Goal: Information Seeking & Learning: Check status

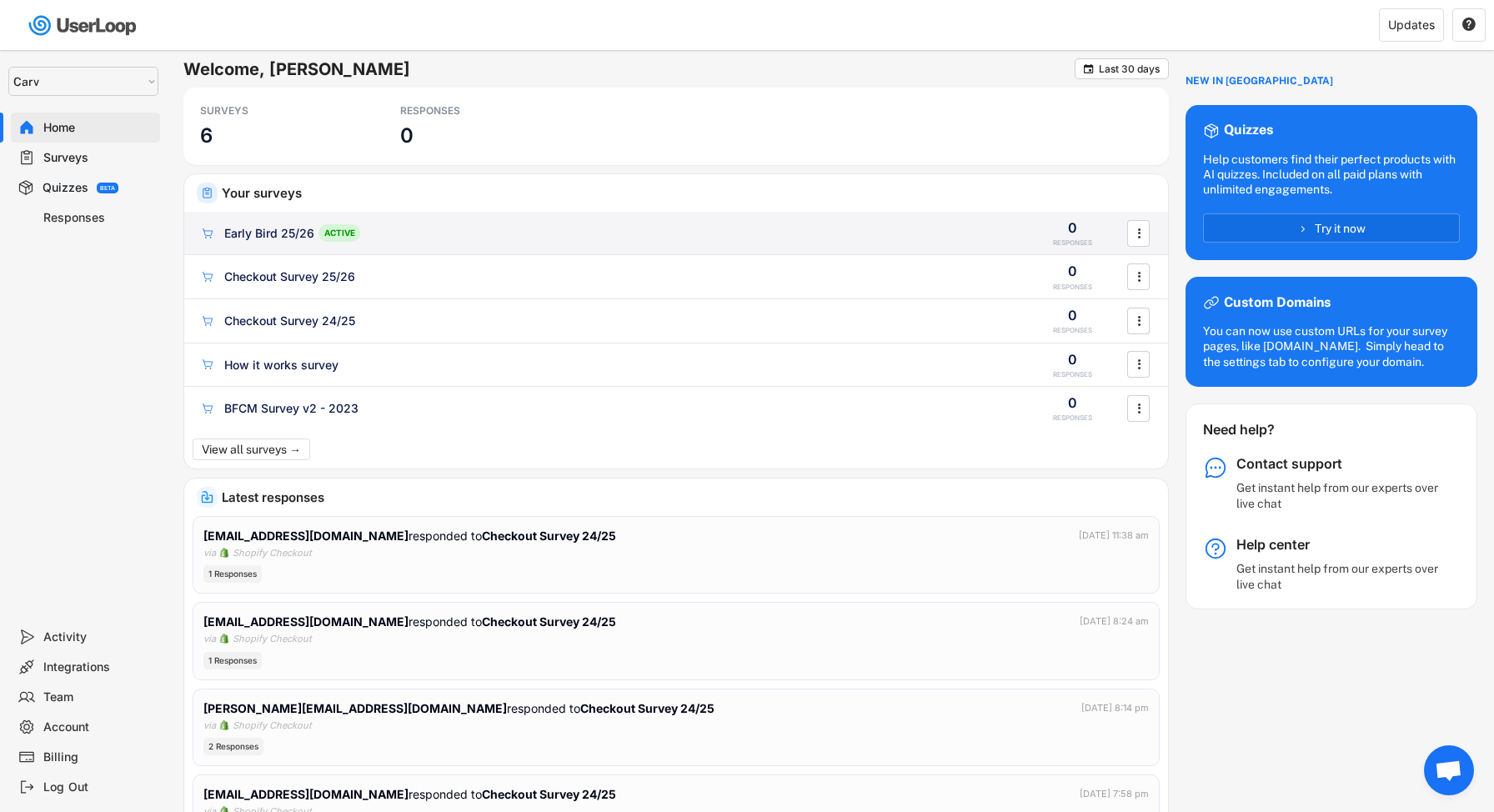
click at [579, 228] on div "Early Bird 25/26 ACTIVE" at bounding box center [605, 233] width 813 height 17
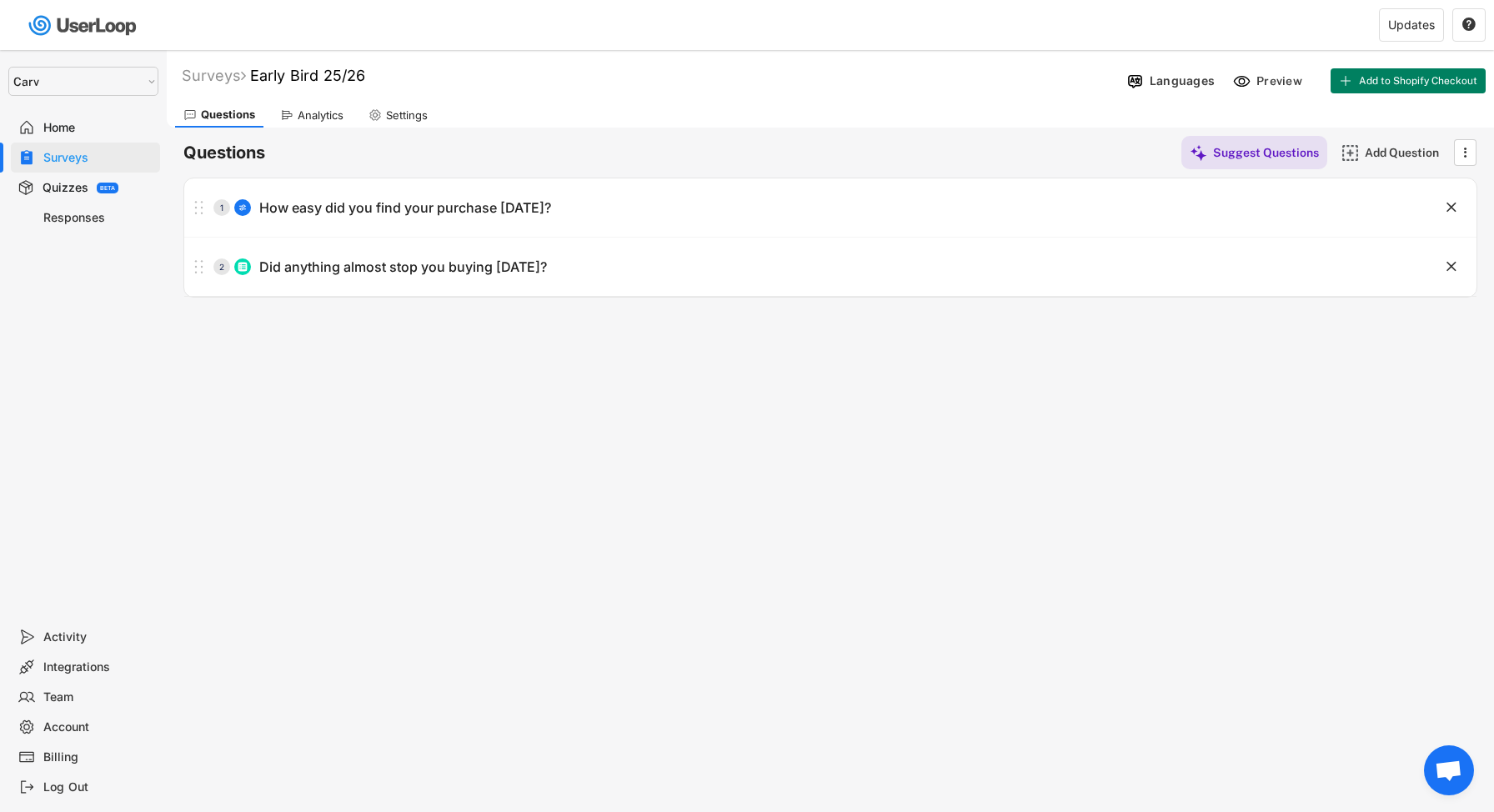
click at [316, 115] on div "Analytics" at bounding box center [320, 116] width 46 height 15
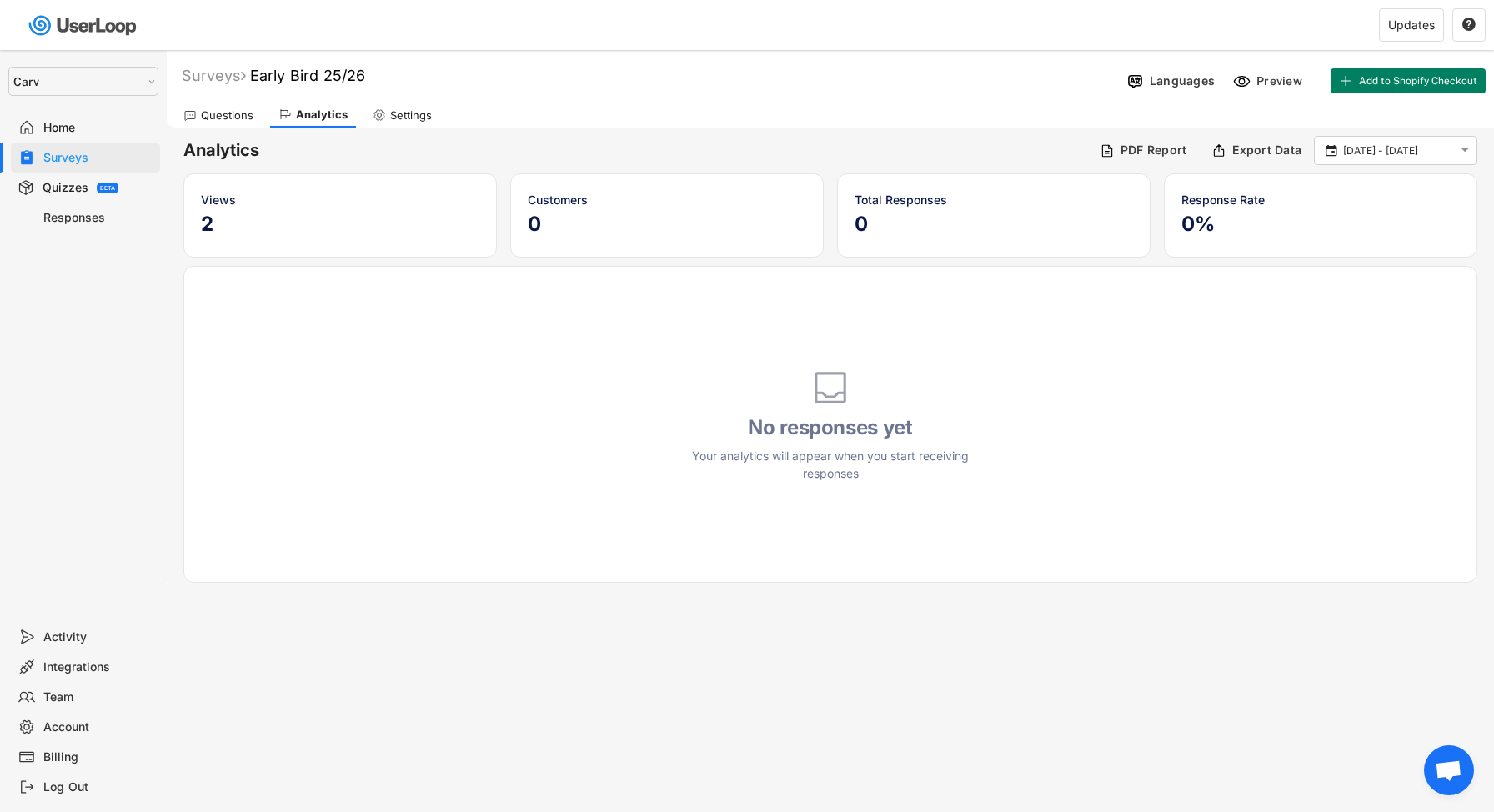
click at [218, 111] on div "Questions" at bounding box center [227, 116] width 52 height 15
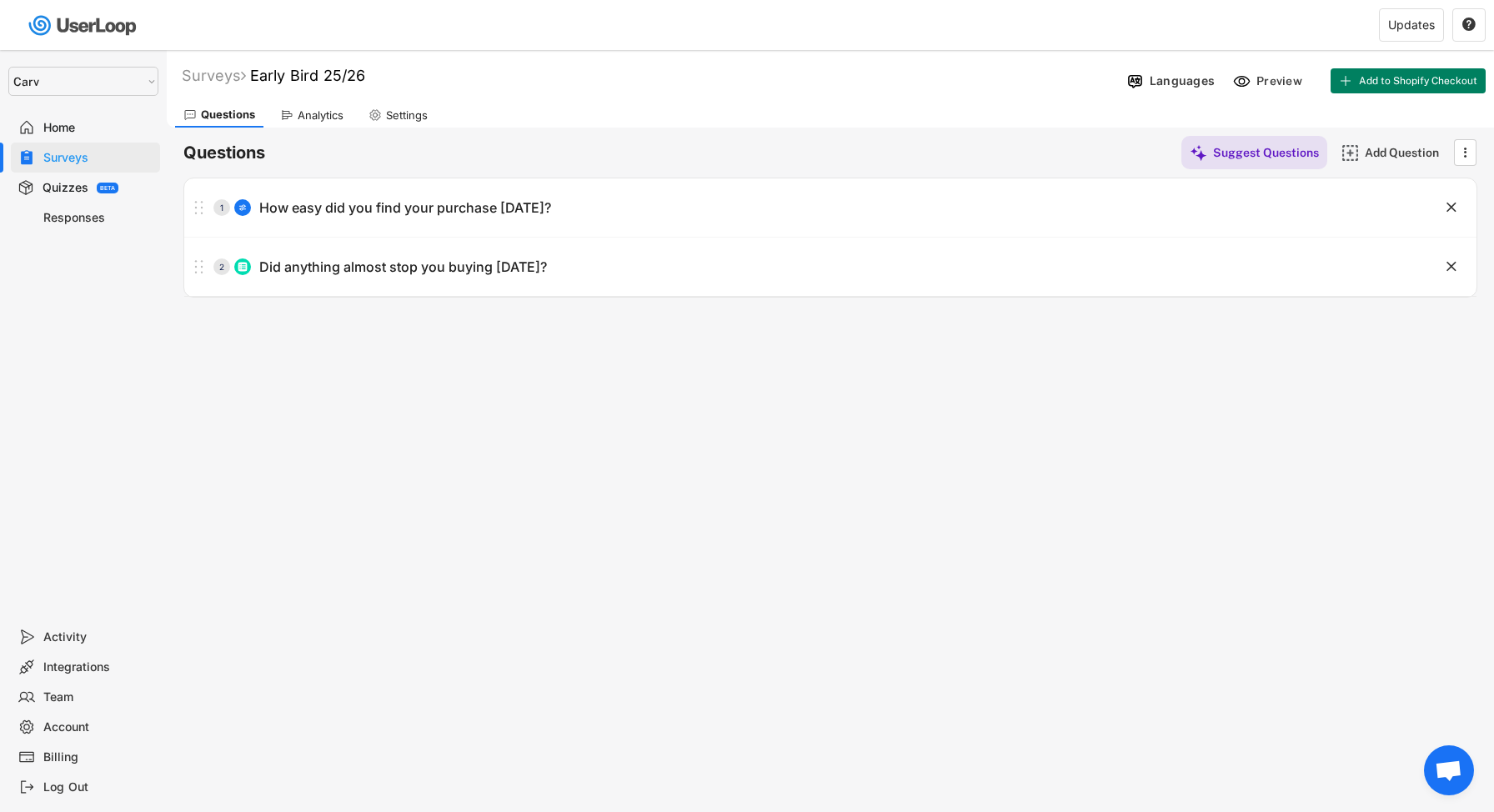
click at [60, 127] on div "Home" at bounding box center [98, 128] width 110 height 16
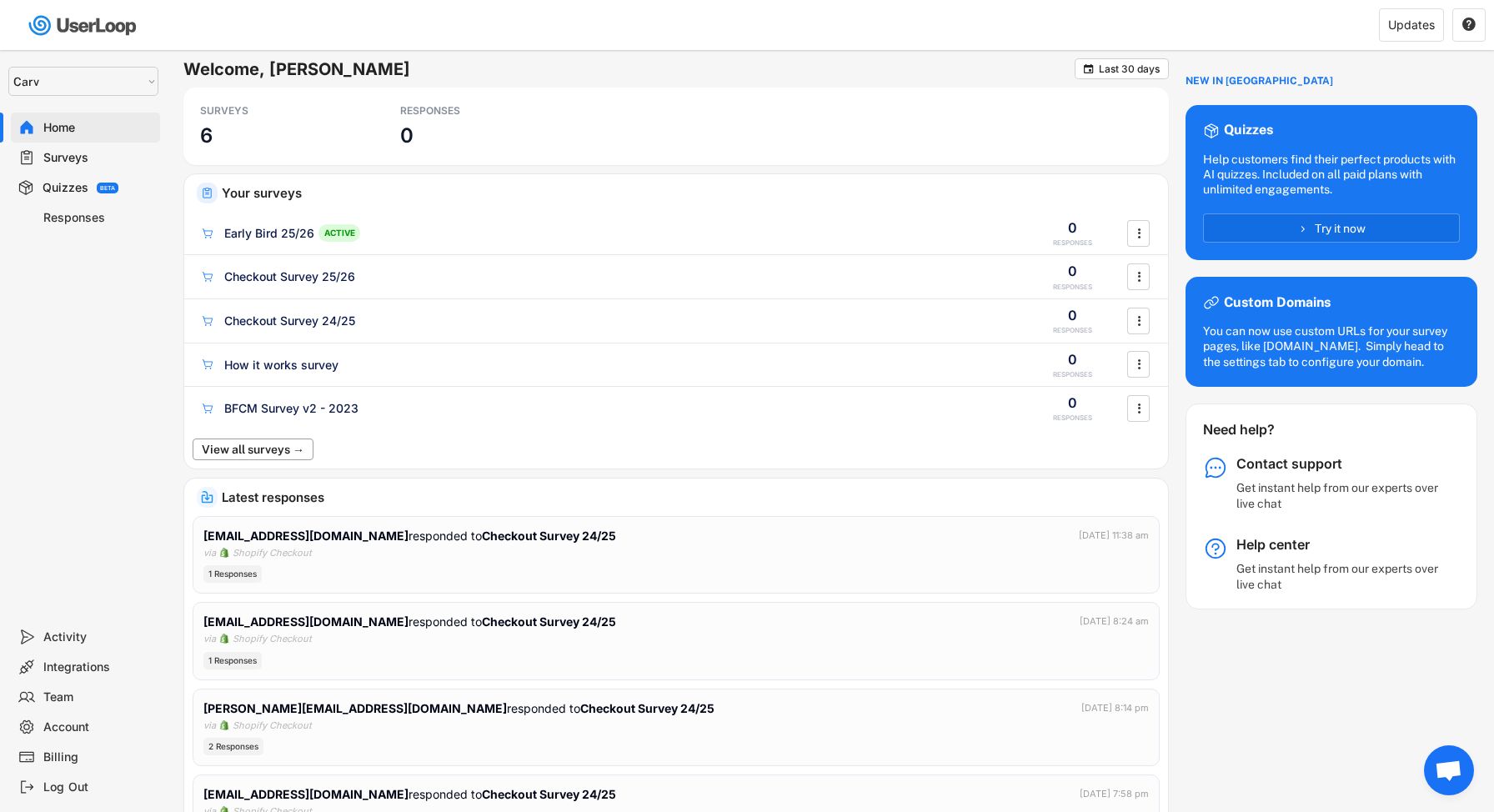
click at [287, 452] on button "View all surveys →" at bounding box center [253, 449] width 120 height 21
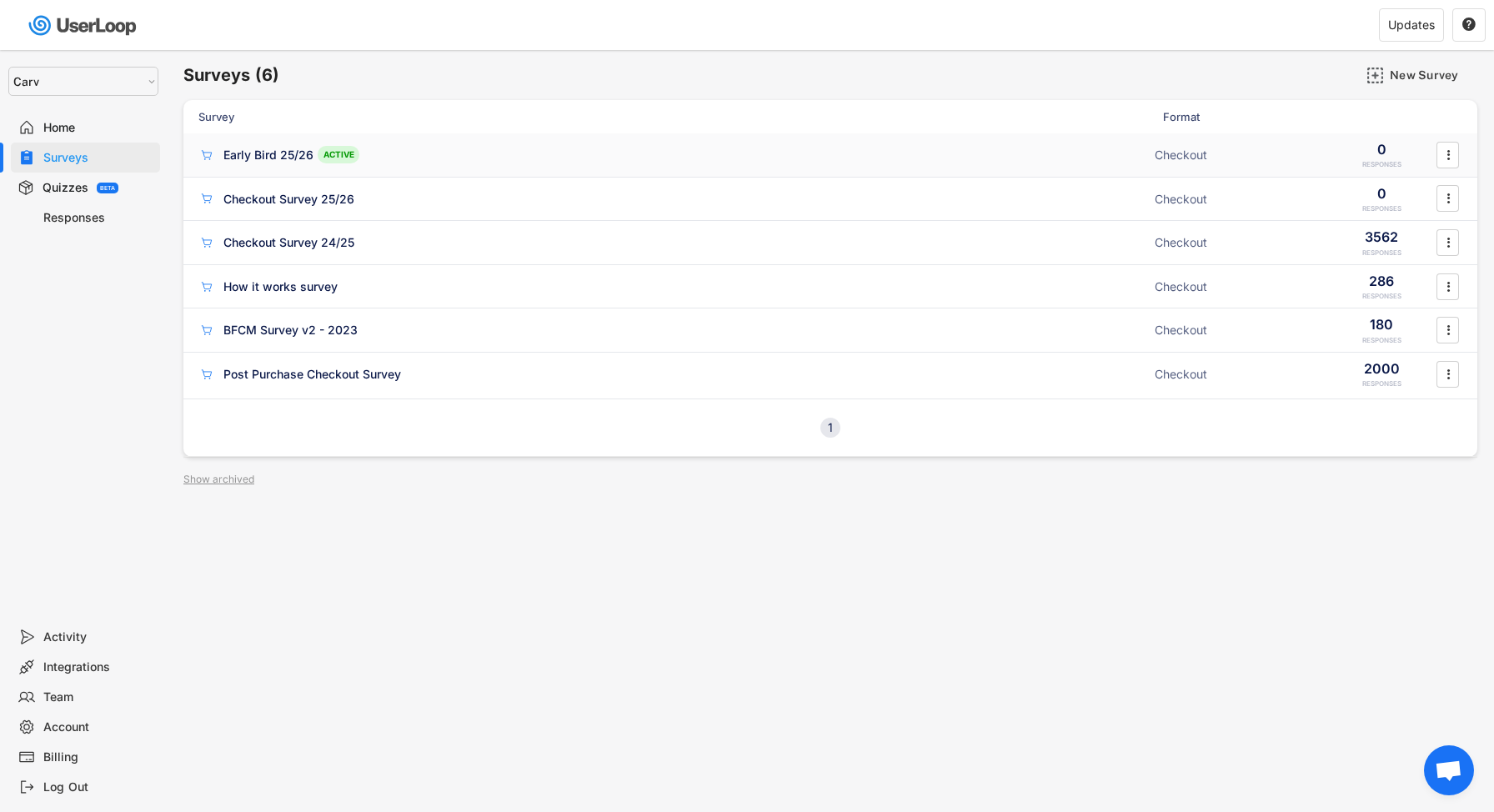
click at [296, 155] on div "Early Bird 25/26" at bounding box center [268, 154] width 90 height 17
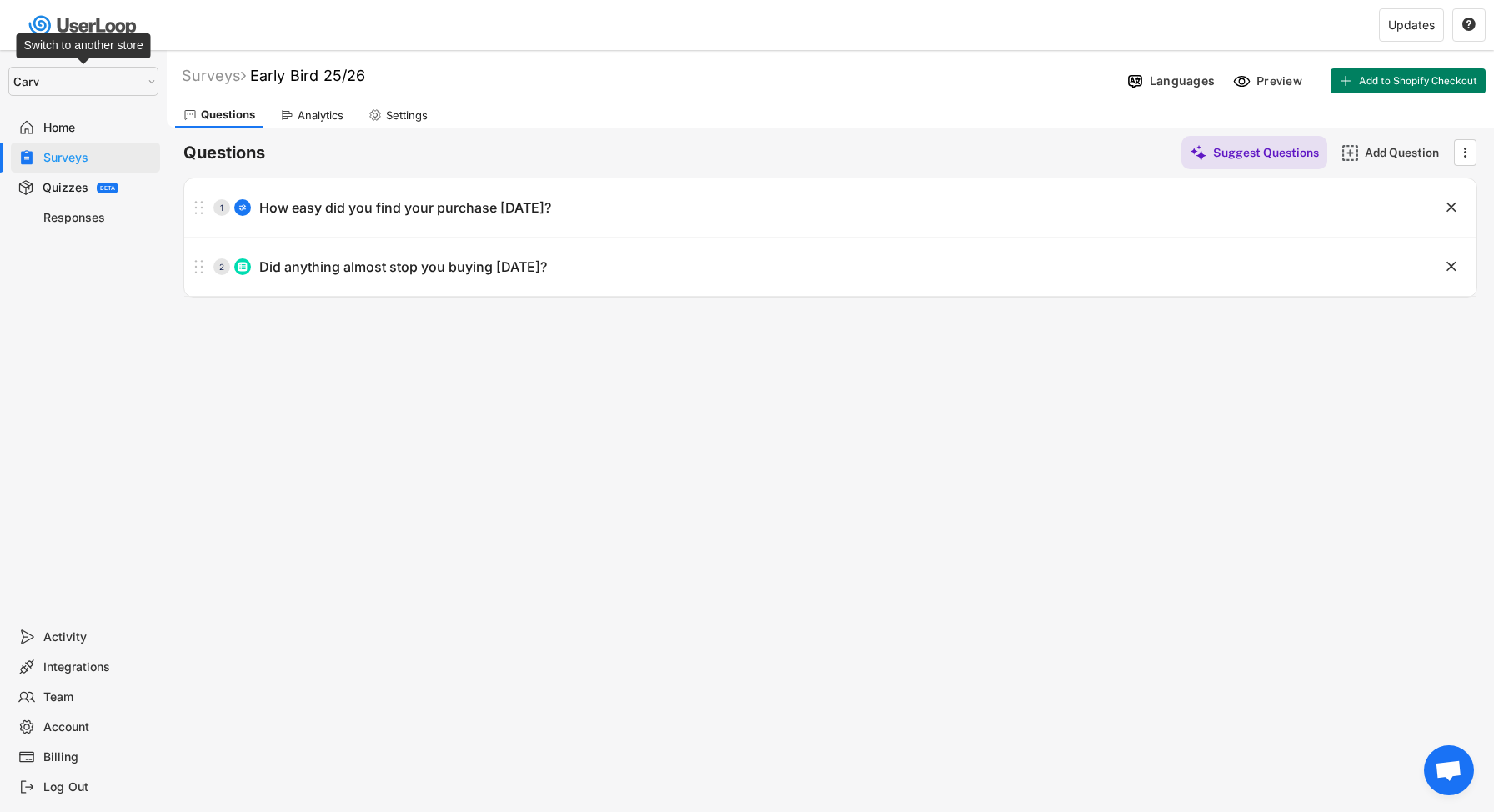
click at [103, 85] on select "Selet a store... Carv Carv USA Carv" at bounding box center [84, 82] width 150 height 29
click at [9, 67] on select "Selet a store... Carv Carv USA Carv" at bounding box center [84, 82] width 150 height 29
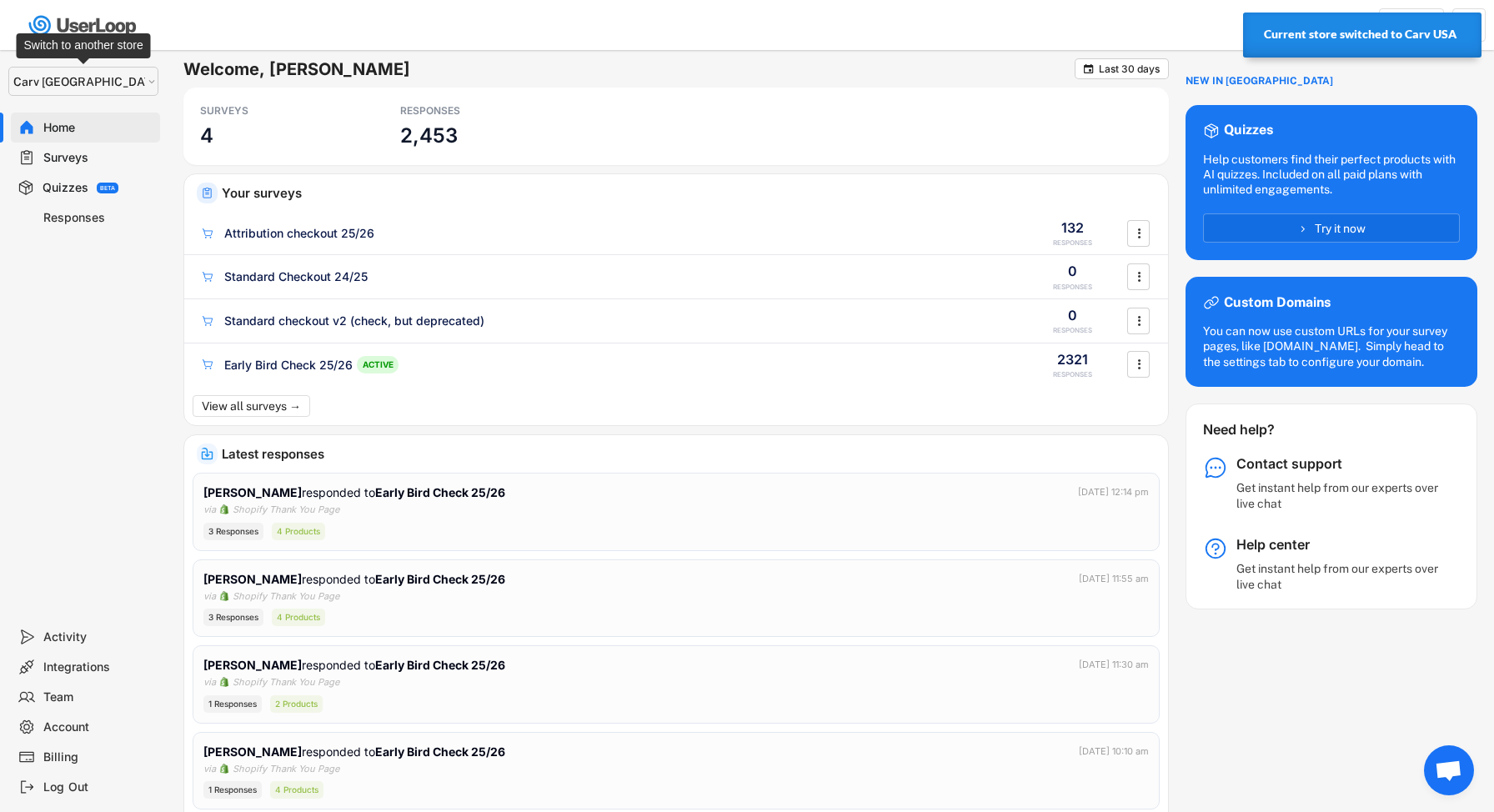
click at [124, 83] on select "Selet a store... Carv Carv USA Carv" at bounding box center [84, 82] width 150 height 29
click at [9, 67] on select "Selet a store... Carv Carv USA Carv" at bounding box center [84, 82] width 150 height 29
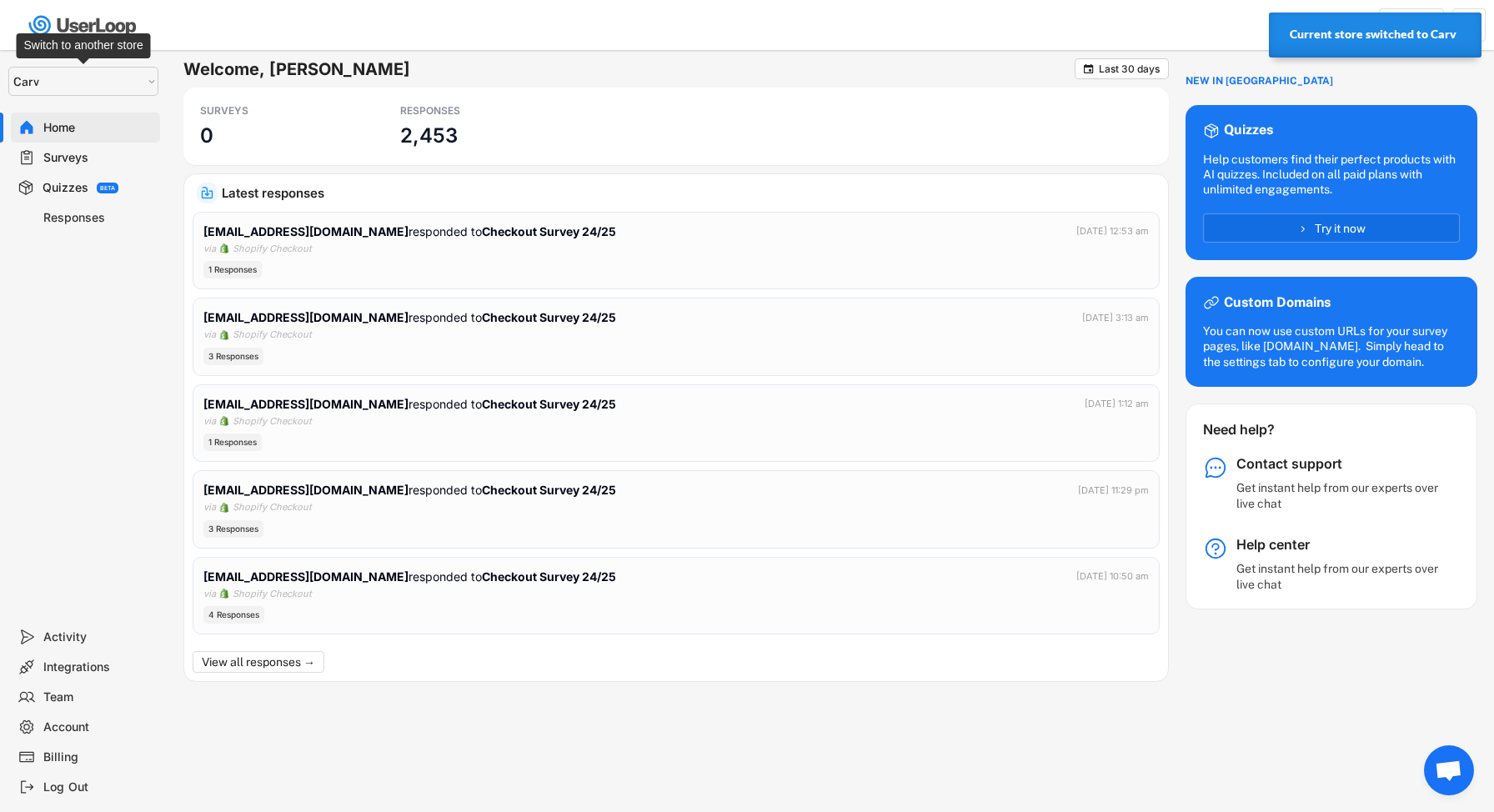
click at [138, 79] on select "Selet a store... Carv Carv USA Carv" at bounding box center [84, 82] width 150 height 29
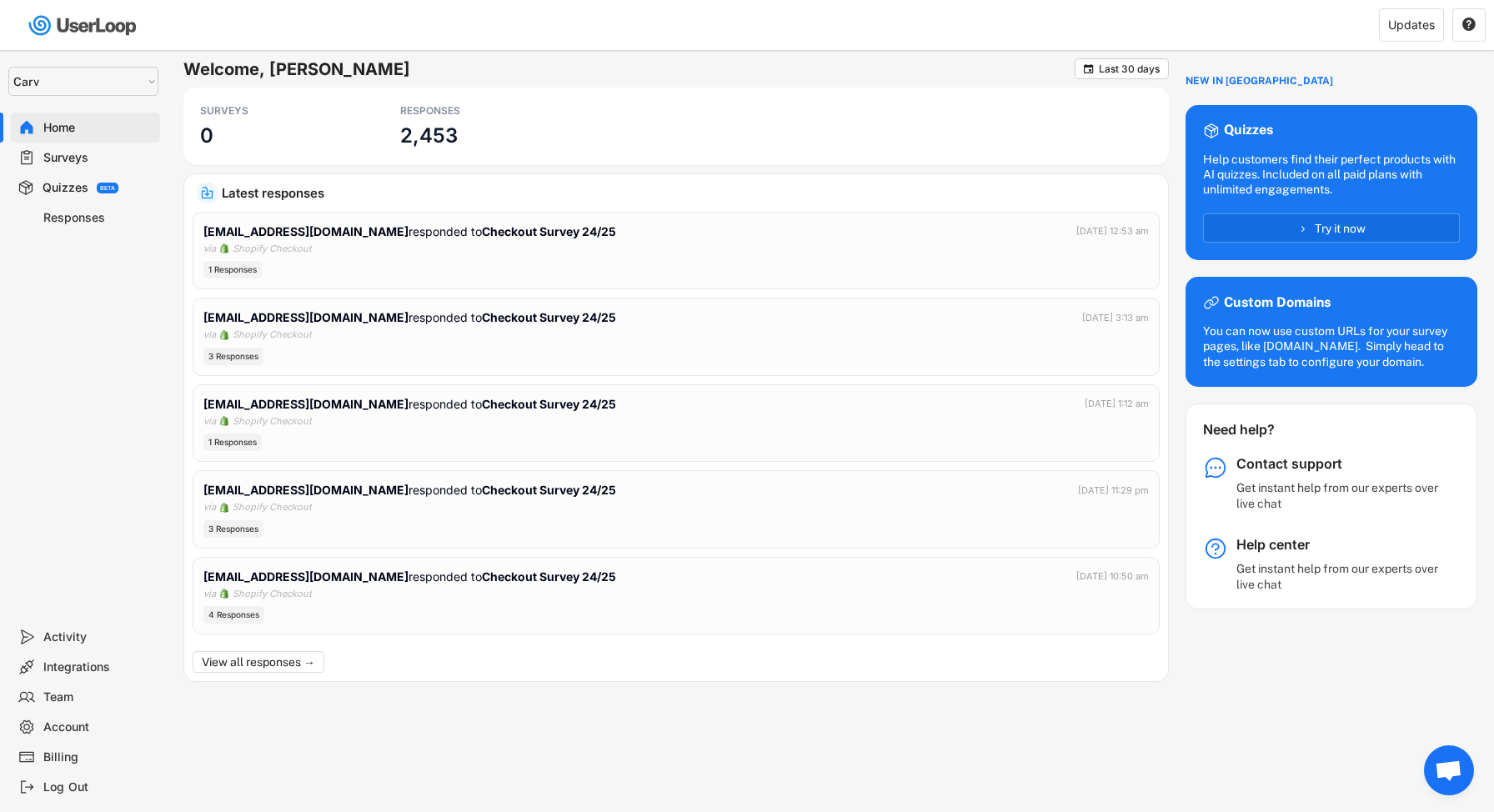
select select ""1348695171700984260__LOOKUP__1664546256262x474730326317858800""
click at [9, 67] on select "Selet a store... Carv Carv USA Carv" at bounding box center [84, 82] width 150 height 29
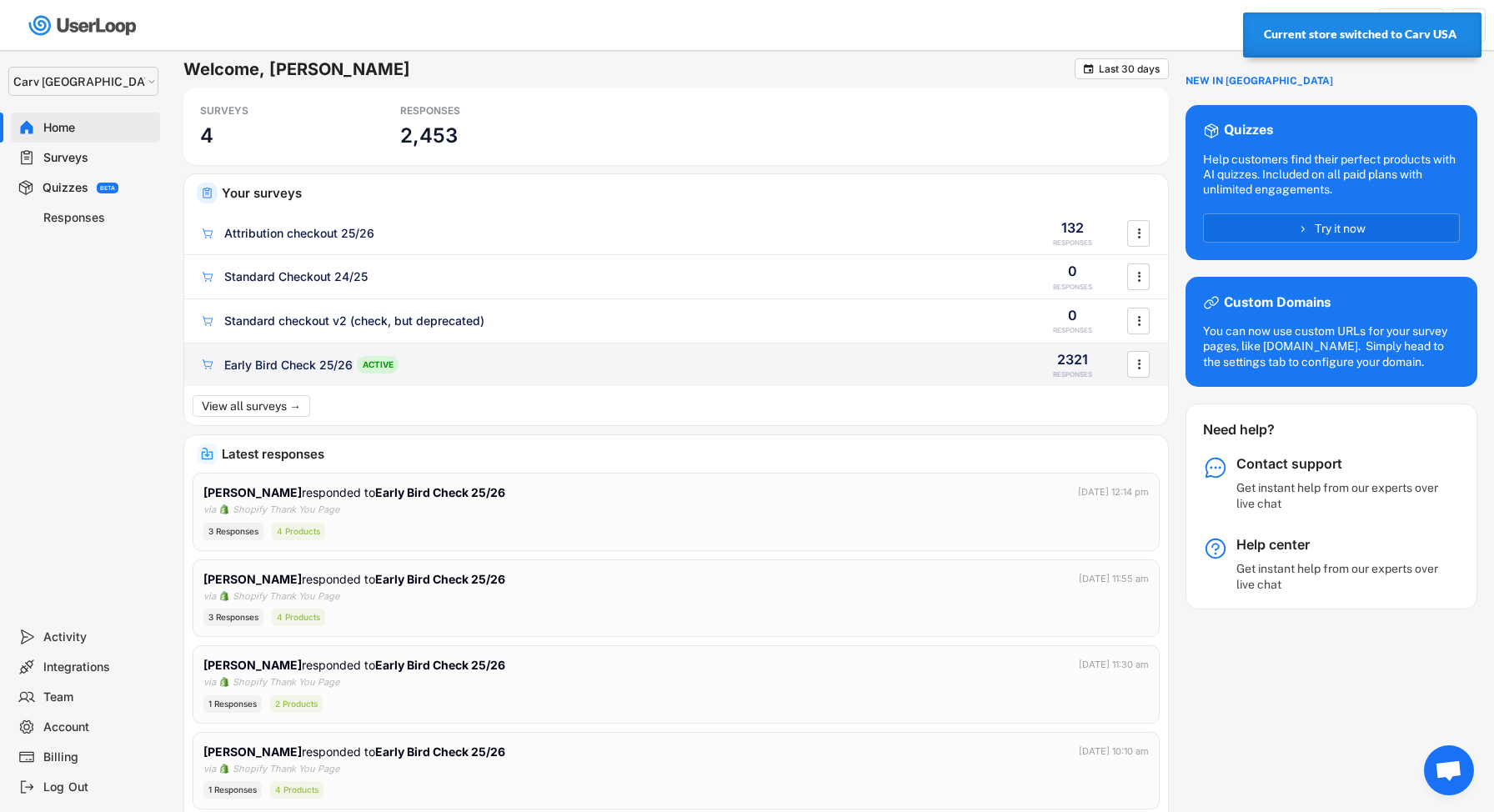
click at [519, 365] on div "Early Bird Check 25/26 ACTIVE" at bounding box center [605, 364] width 813 height 17
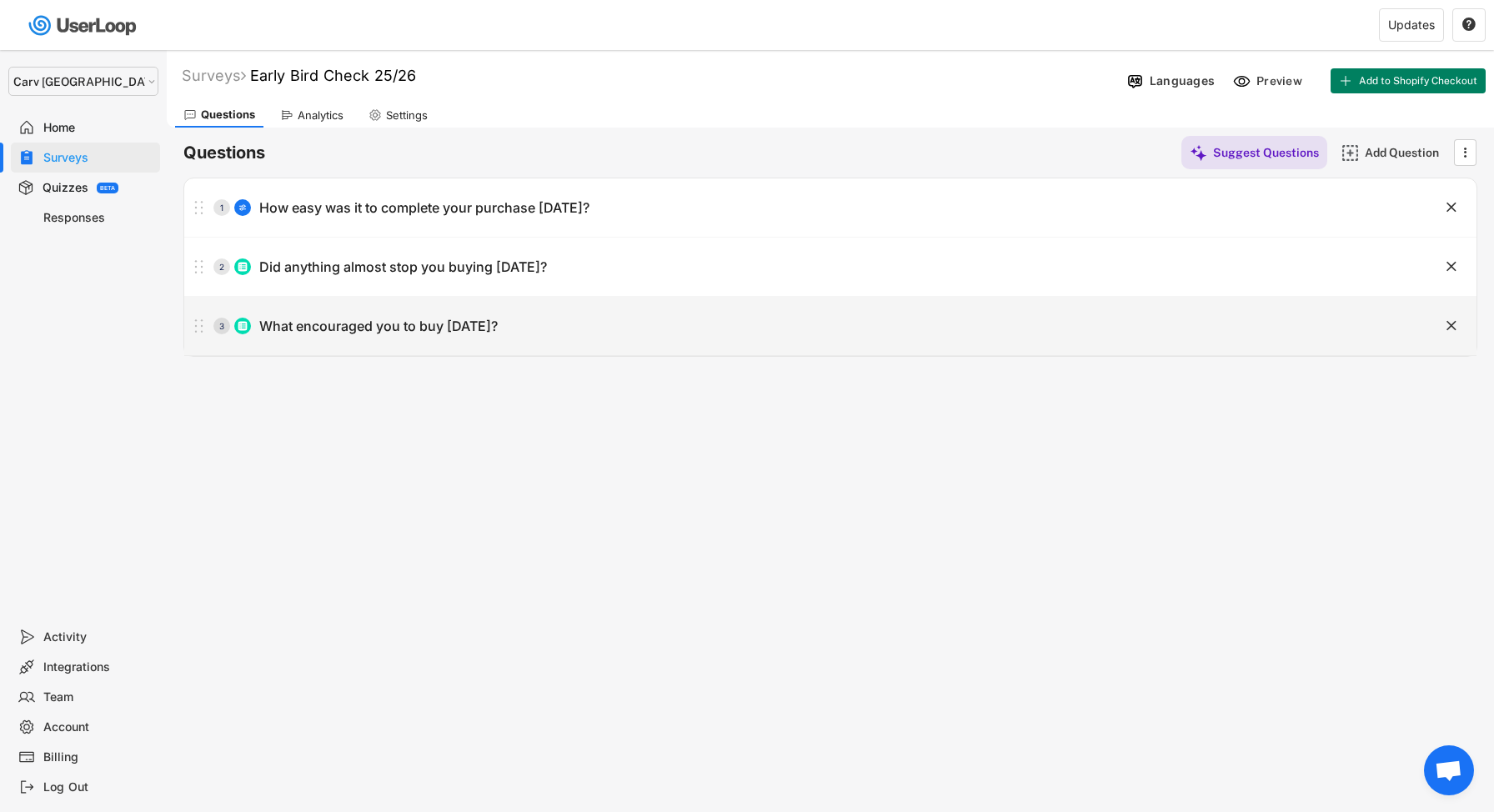
click at [462, 325] on div "What encouraged you to buy [DATE]?" at bounding box center [378, 326] width 238 height 17
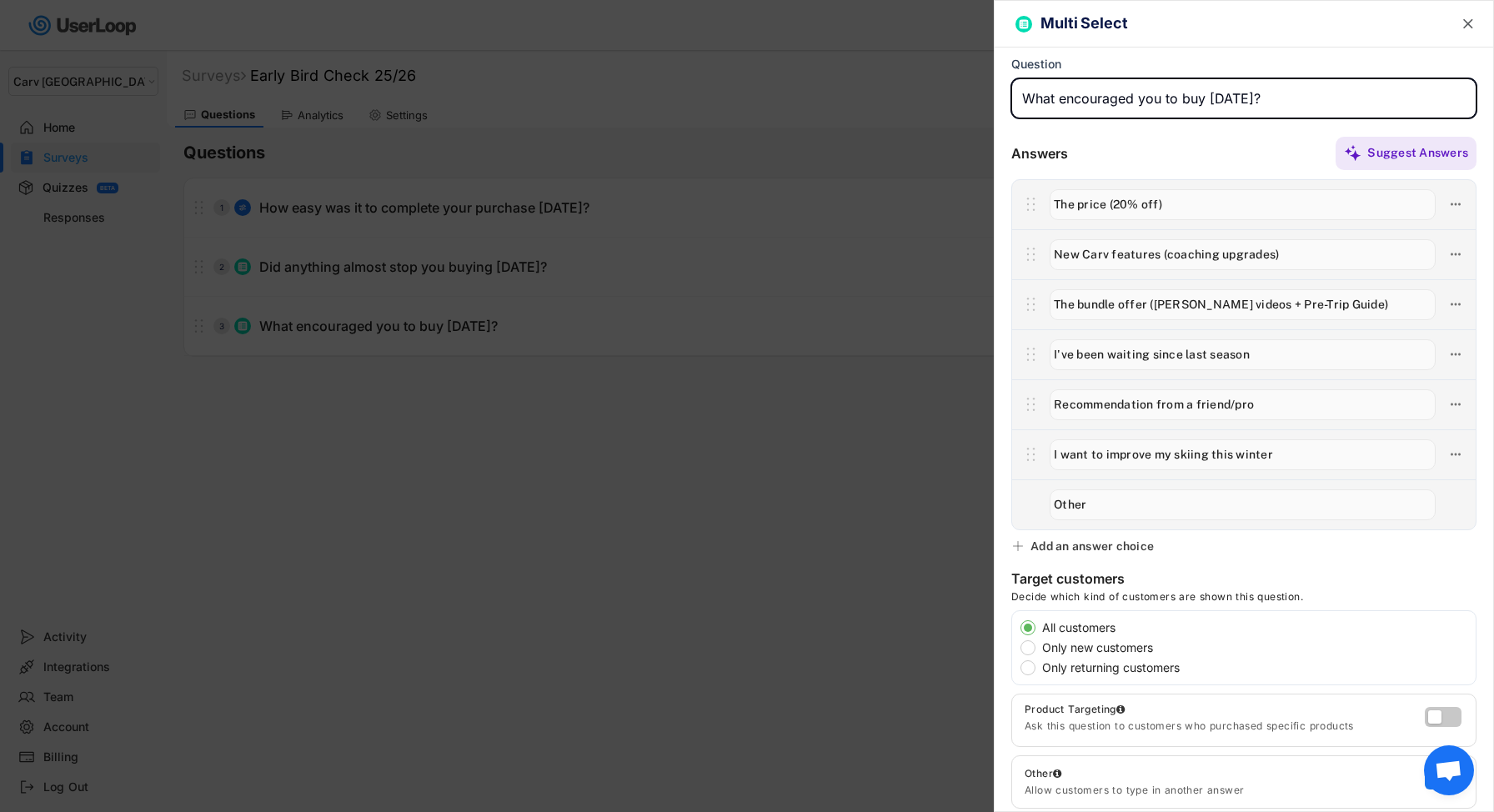
click at [1470, 26] on text "" at bounding box center [1468, 23] width 10 height 17
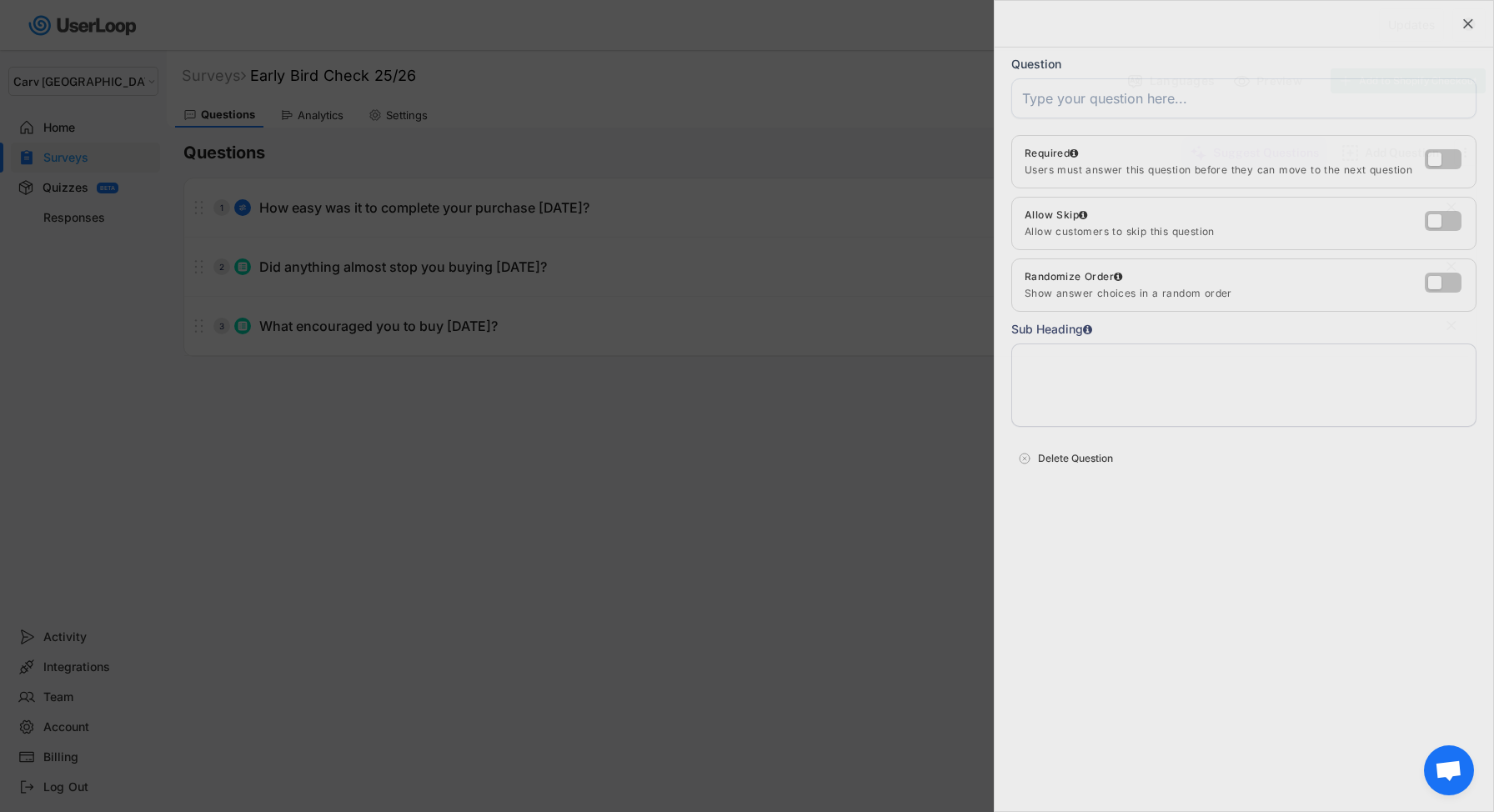
click at [1470, 26] on text "" at bounding box center [1468, 23] width 10 height 17
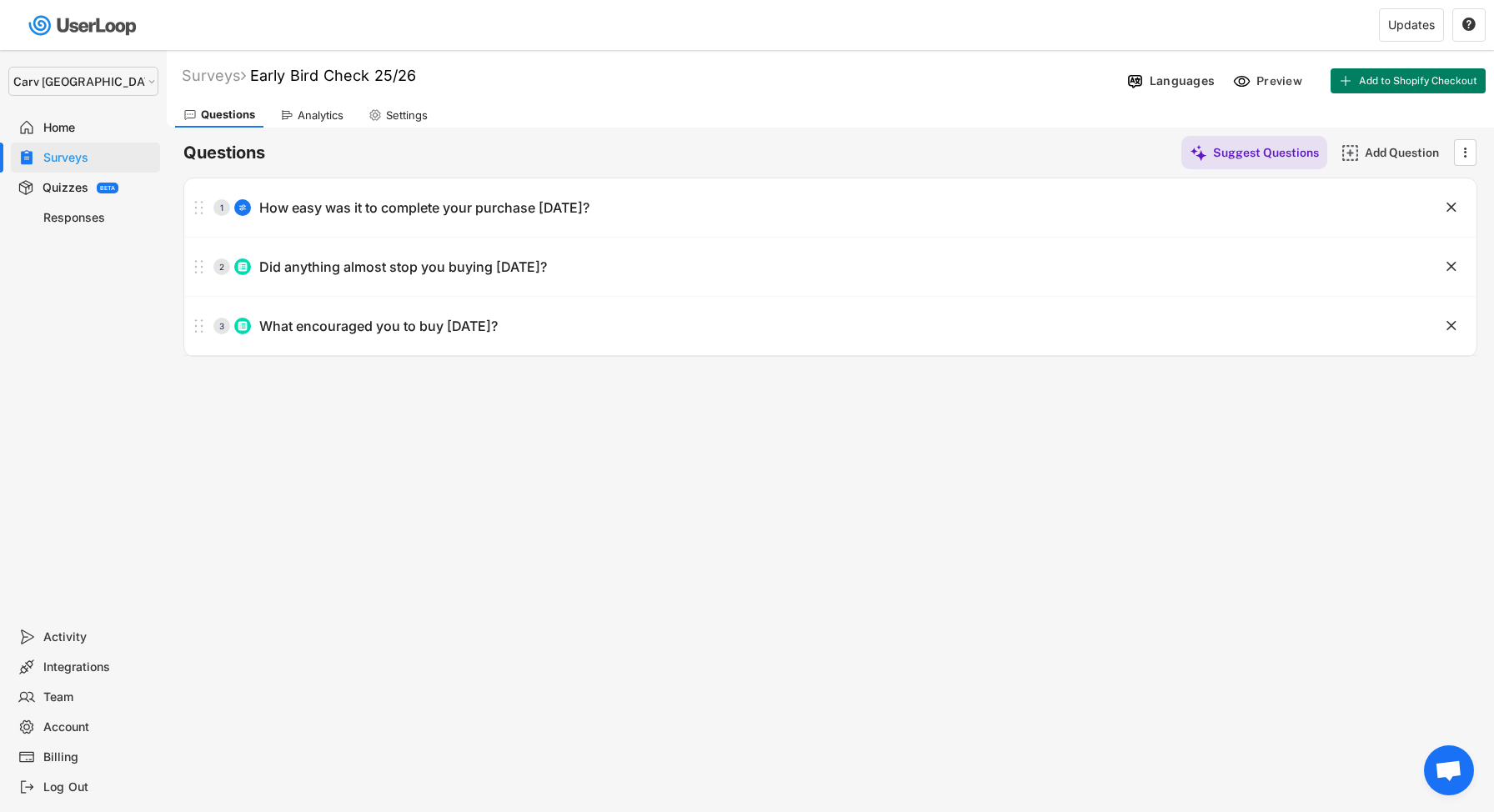
click at [314, 115] on div "Analytics" at bounding box center [320, 116] width 46 height 15
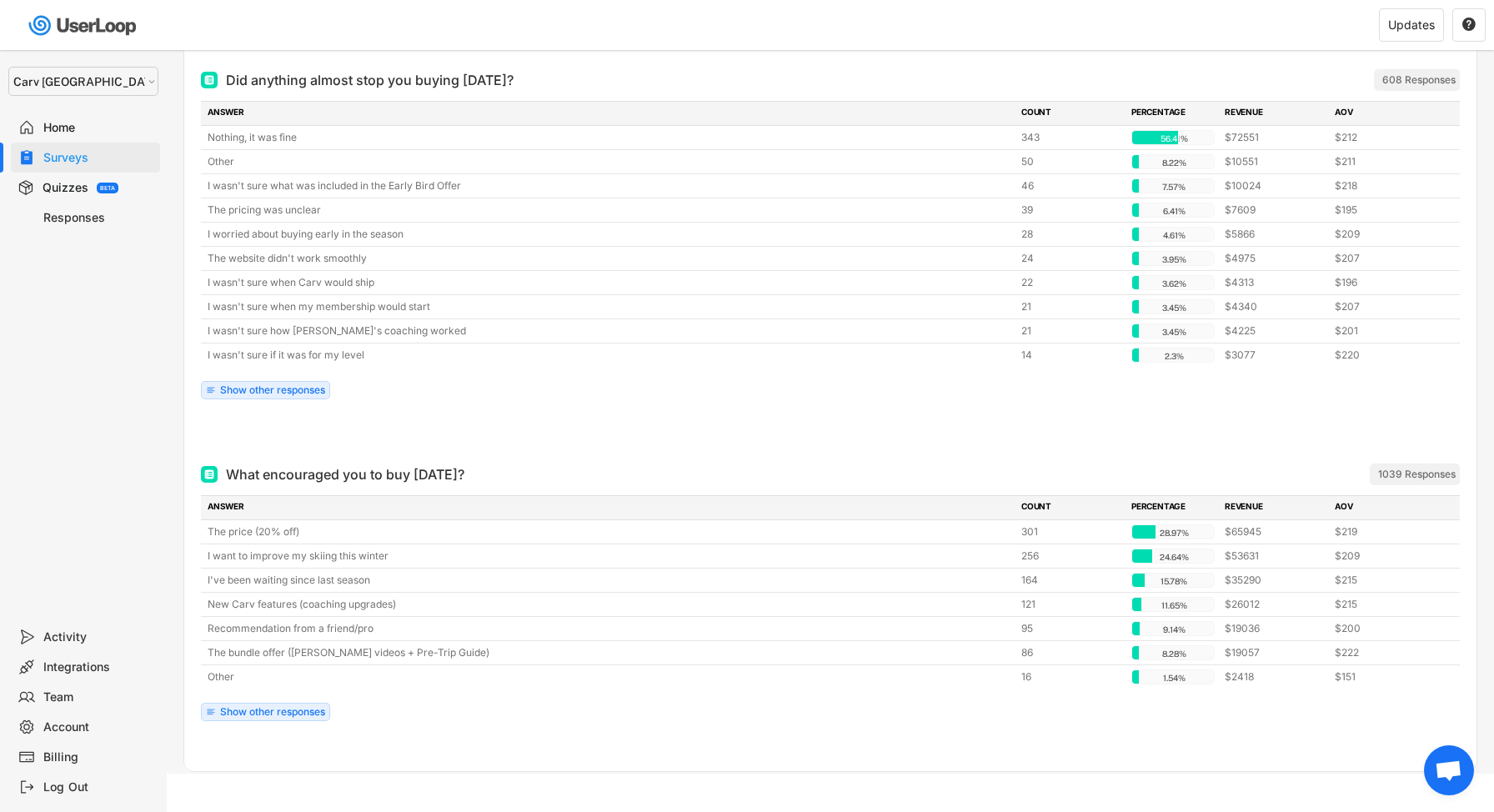
scroll to position [456, 0]
